Goal: Information Seeking & Learning: Learn about a topic

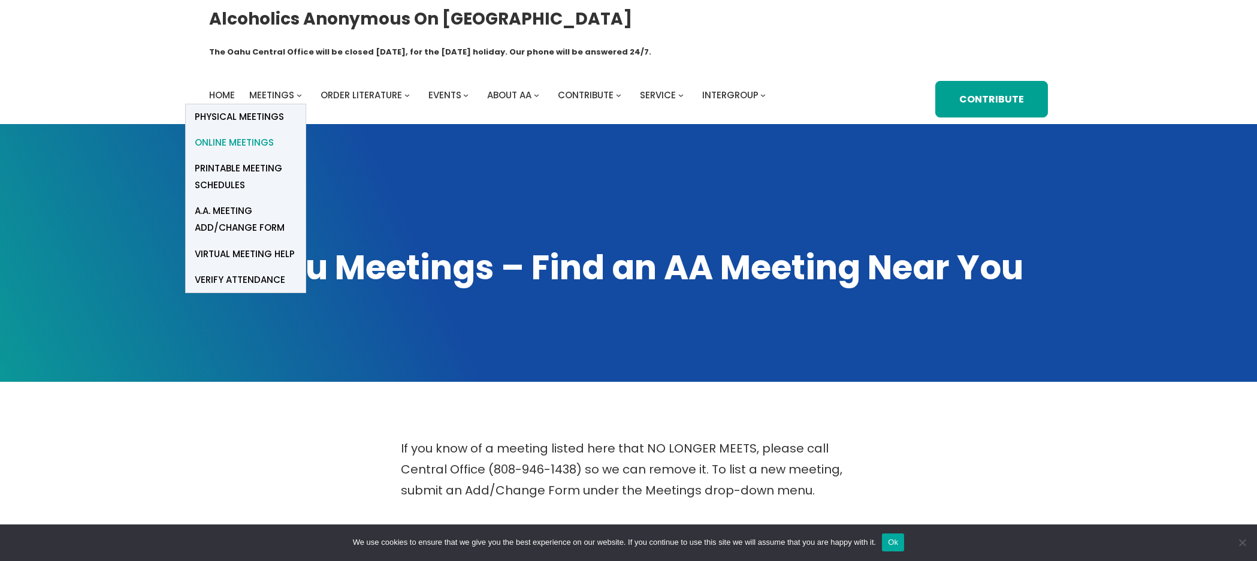
click at [240, 134] on span "Online Meetings" at bounding box center [234, 142] width 79 height 17
click at [247, 134] on span "Online Meetings" at bounding box center [234, 142] width 79 height 17
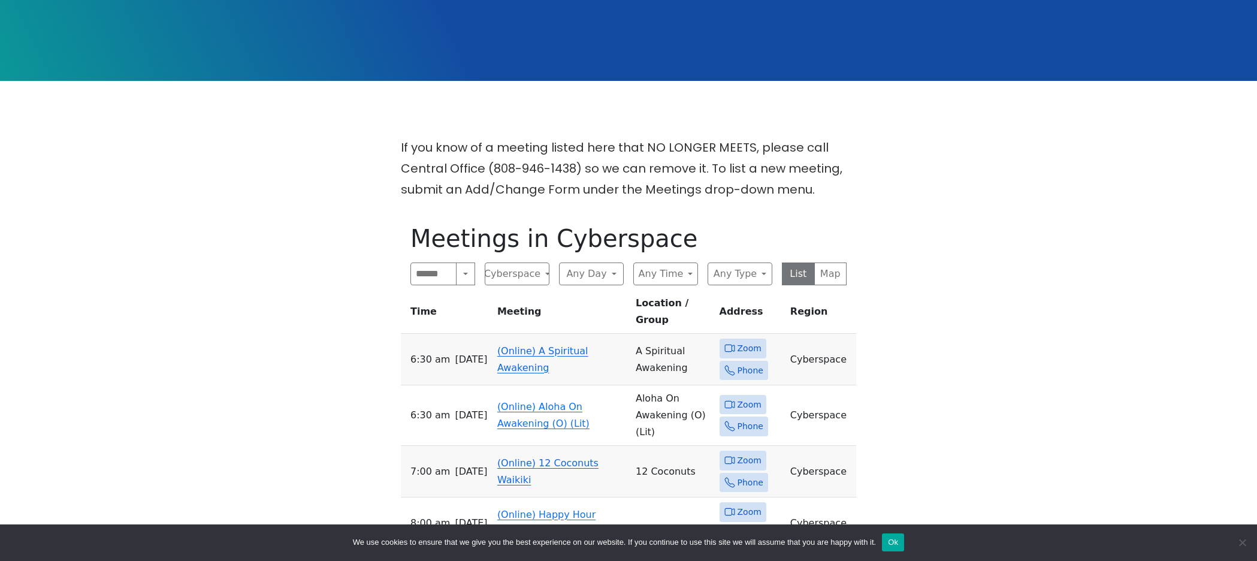
scroll to position [307, 0]
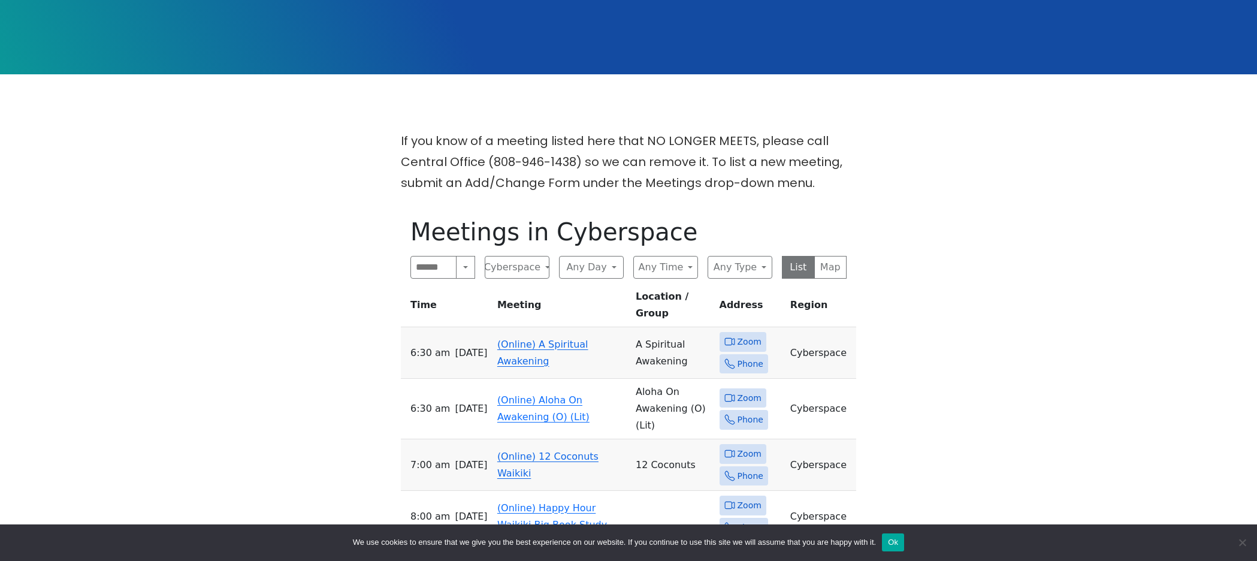
click at [545, 339] on link "(Online) A Spiritual Awakening" at bounding box center [542, 353] width 91 height 28
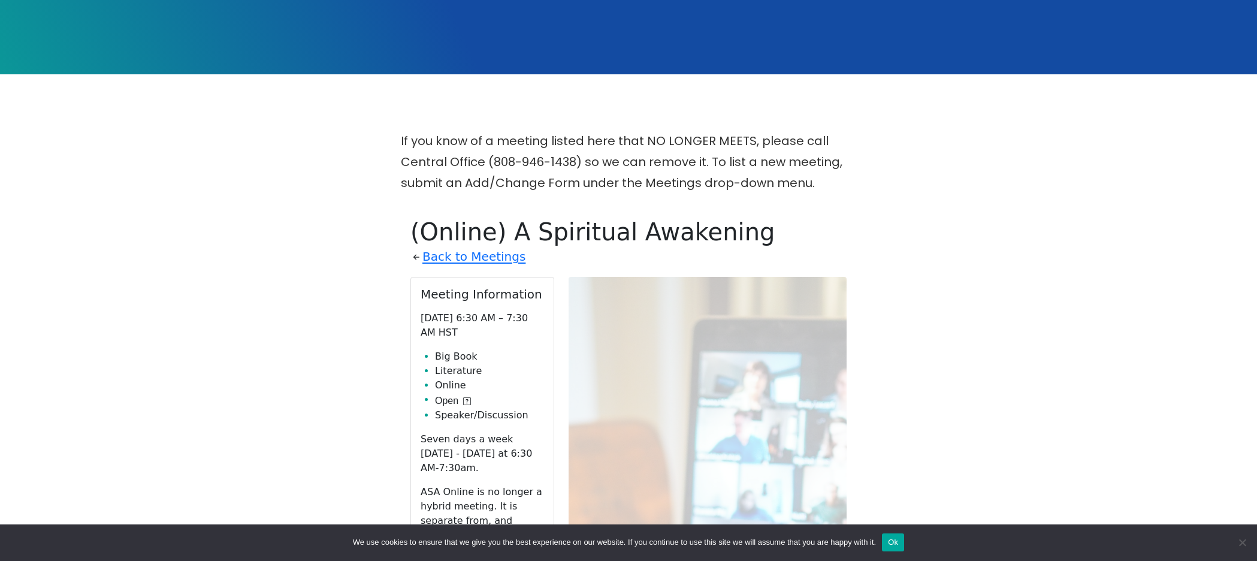
scroll to position [489, 0]
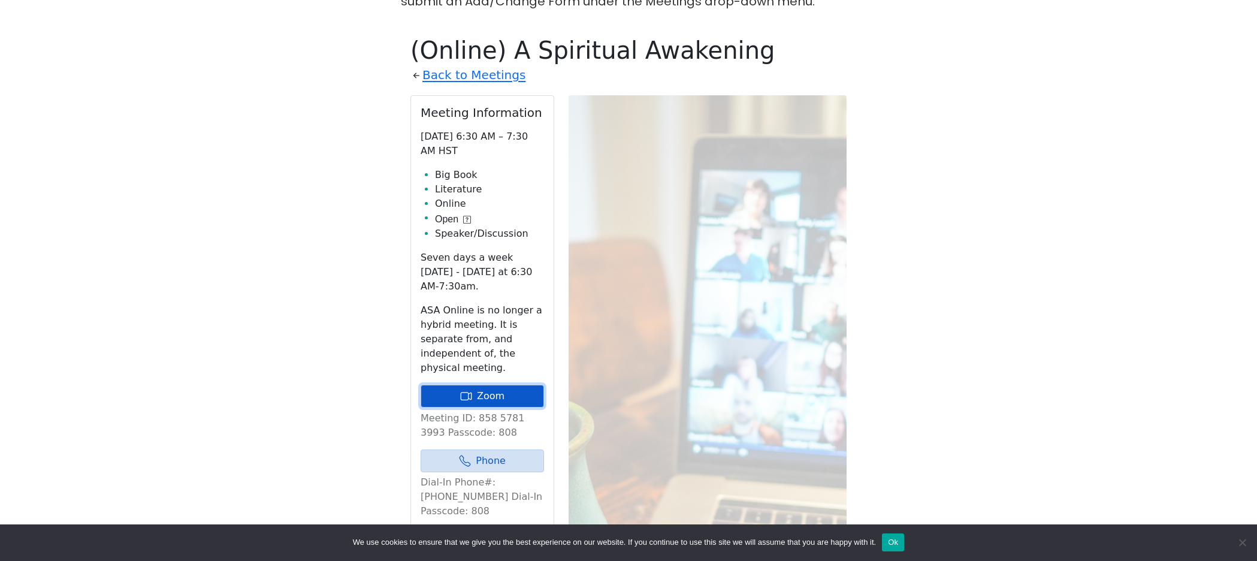
click at [509, 385] on link "Zoom" at bounding box center [482, 396] width 123 height 23
